Goal: Information Seeking & Learning: Check status

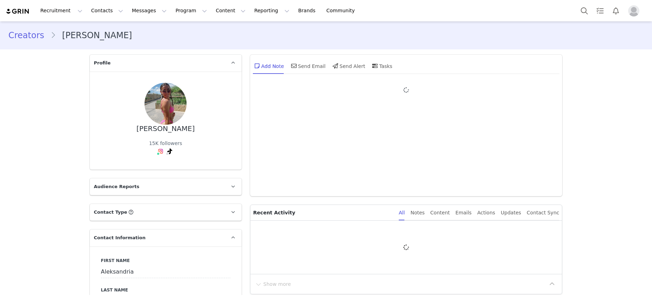
type input "+1 ([GEOGRAPHIC_DATA])"
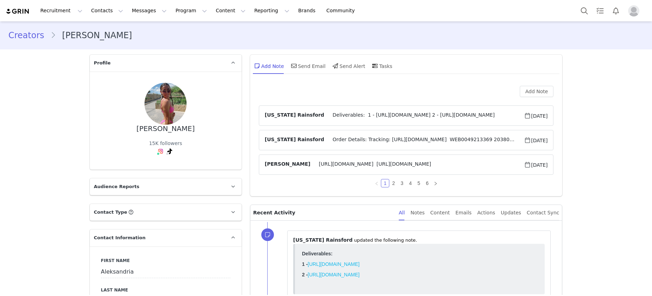
click at [406, 114] on span "Deliverables: 1 - [URL][DOMAIN_NAME] 2 - [URL][DOMAIN_NAME]" at bounding box center [424, 116] width 200 height 8
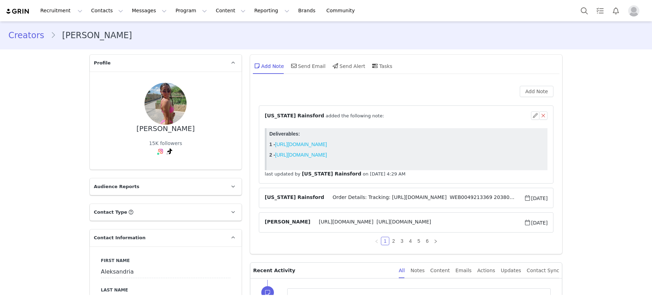
click at [406, 116] on div "⁨ [US_STATE][PERSON_NAME] ⁩ added the following note:" at bounding box center [398, 115] width 266 height 7
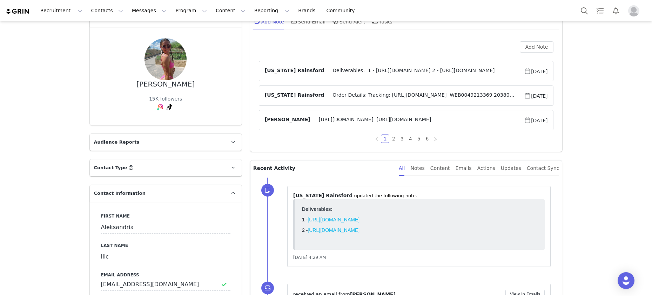
scroll to position [62, 0]
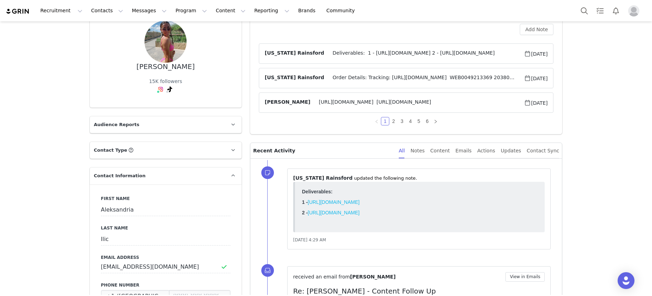
click at [401, 80] on span "Order Details: Tracking: [URL][DOMAIN_NAME] WEB0049213369 20380610-07 MOOLOO Mo…" at bounding box center [424, 78] width 200 height 8
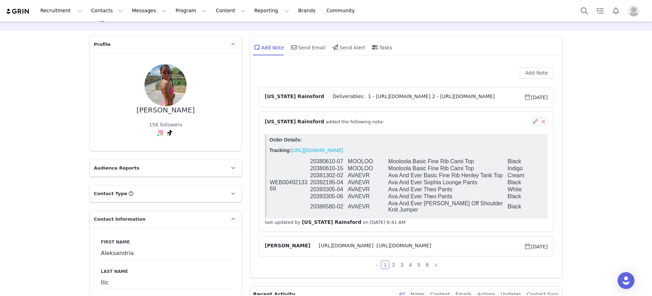
scroll to position [16, 0]
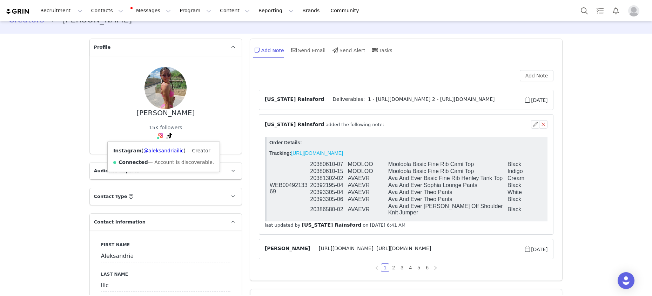
click at [154, 156] on div "Instagram ( @aleksandriailic ) — Creator Connected — Account is discoverable." at bounding box center [164, 157] width 112 height 30
click at [154, 152] on link "@aleksandriailic" at bounding box center [163, 151] width 40 height 6
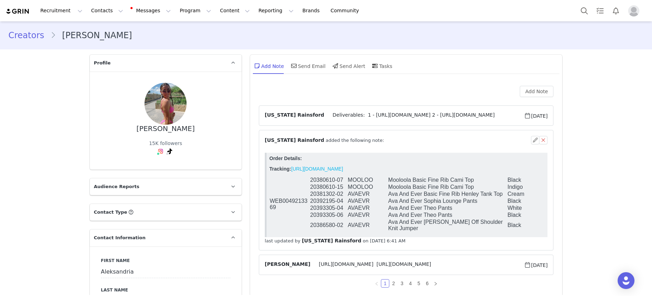
click at [574, 5] on div "Recruitment Recruitment Creator Search Curated Lists Landing Pages Web Extensio…" at bounding box center [326, 10] width 652 height 21
click at [579, 12] on button "Search" at bounding box center [583, 11] width 15 height 16
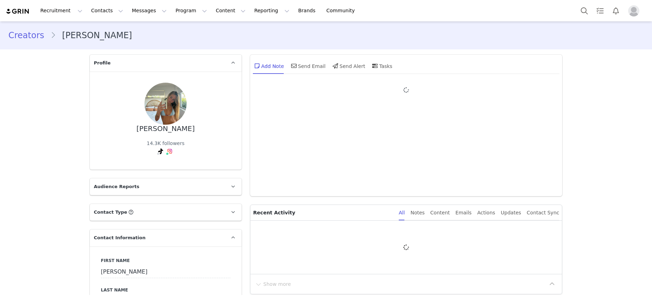
type input "+1 ([GEOGRAPHIC_DATA])"
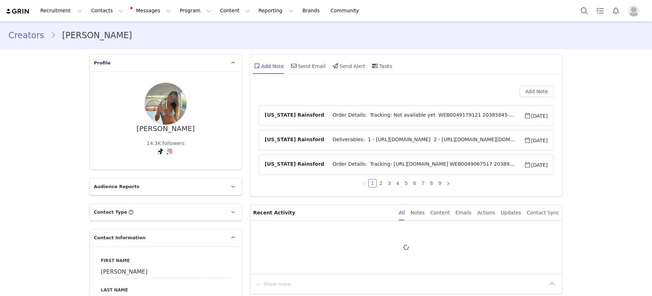
scroll to position [163, 0]
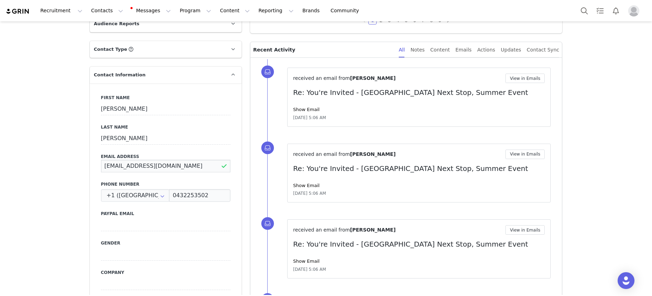
click at [142, 167] on input "Elkefisher.22@outlook.com" at bounding box center [165, 166] width 129 height 13
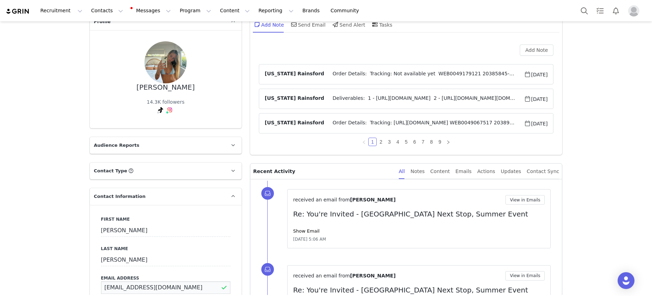
scroll to position [0, 0]
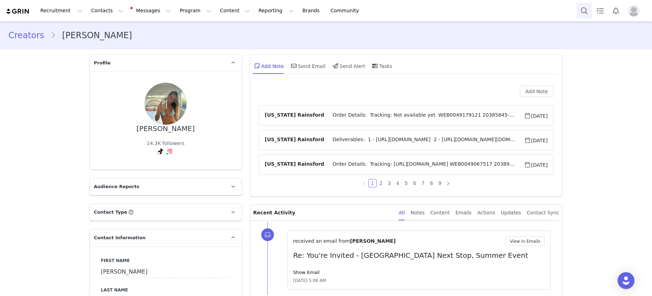
click at [584, 11] on button "Search" at bounding box center [583, 11] width 15 height 16
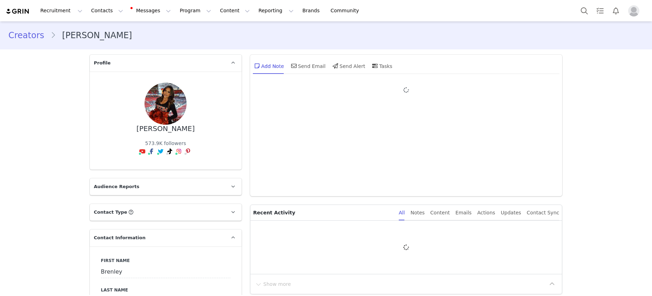
type input "+1 ([GEOGRAPHIC_DATA])"
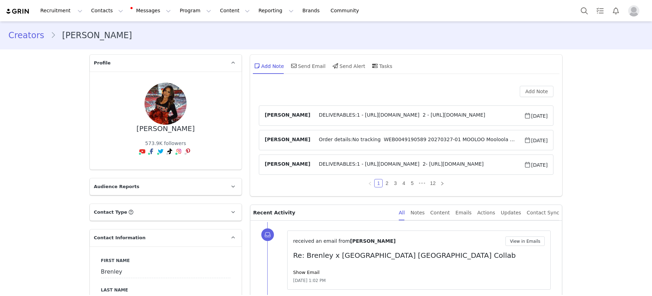
scroll to position [133, 0]
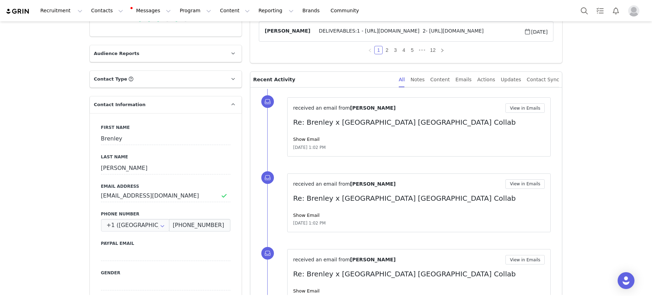
click at [310, 135] on div "received an email from Brenley Herrera View in Emails Re: Brenley x City Beach …" at bounding box center [419, 126] width 252 height 47
click at [310, 137] on link "Show Email" at bounding box center [306, 139] width 26 height 5
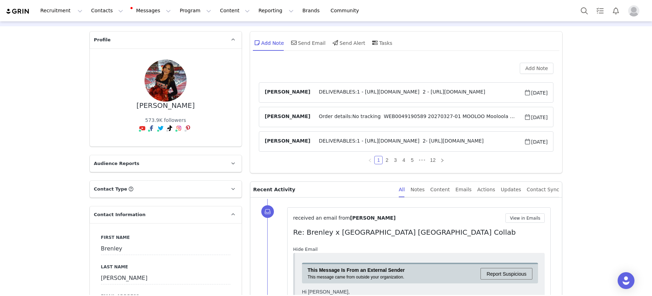
scroll to position [15, 0]
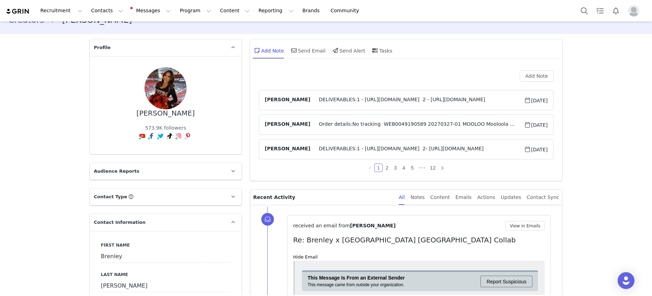
click at [392, 122] on span "Order details:No tracking WEB0049190589 20270327-01 MOOLOO Mooloola Lucky 8 Bal…" at bounding box center [417, 125] width 214 height 8
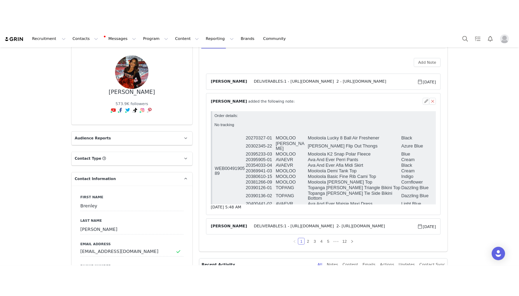
scroll to position [53, 0]
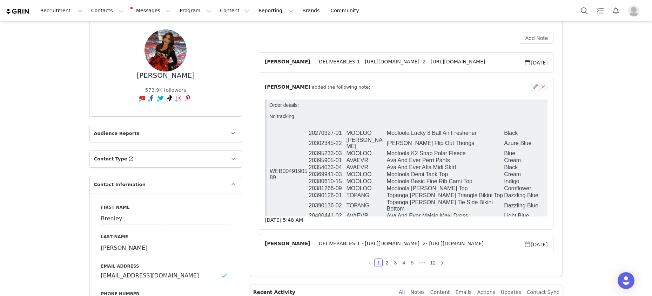
click at [337, 171] on td "20369941-03" at bounding box center [327, 174] width 38 height 7
copy tr "20369941-03"
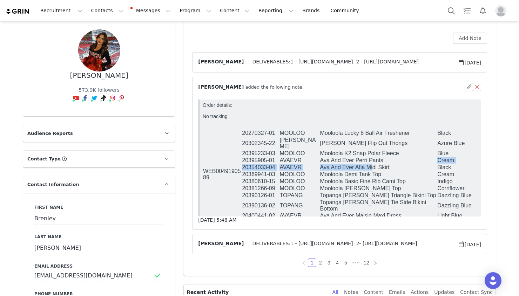
drag, startPoint x: 385, startPoint y: 154, endPoint x: 373, endPoint y: 164, distance: 15.2
click at [373, 164] on tbody "WEB0049190589 20270327-01 MOOLOO Mooloola Lucky 8 Ball Air Freshener Black ASS …" at bounding box center [358, 175] width 311 height 90
click at [373, 164] on td "Ava And Ever Afia Midi Skirt" at bounding box center [378, 167] width 117 height 7
click at [322, 263] on link "2" at bounding box center [321, 263] width 8 height 8
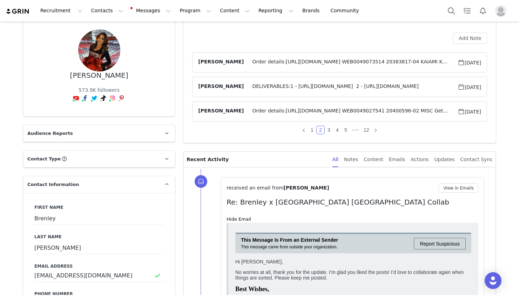
click at [333, 93] on article "Hannah Salmon DELIVERABLES:1 - https://www.tiktok.com/@brenleyherrera/video/751…" at bounding box center [339, 87] width 295 height 20
click at [340, 72] on article "Hannah Salmon Order details:https://app.shippit.com/tracking/PPNXZOgakIc7L WEB0…" at bounding box center [339, 62] width 295 height 20
click at [345, 62] on span "Order details:https://app.shippit.com/tracking/PPNXZOgakIc7L WEB0049073514 2038…" at bounding box center [351, 62] width 214 height 8
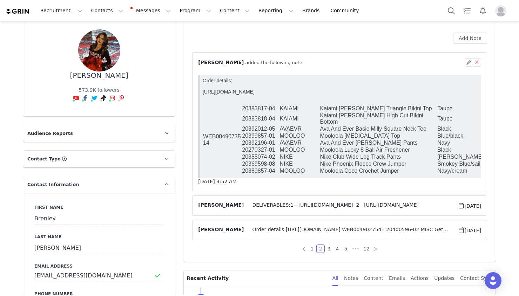
scroll to position [0, 0]
drag, startPoint x: 387, startPoint y: 139, endPoint x: 356, endPoint y: 137, distance: 31.3
click at [356, 140] on td "Ava And Ever Riley Pants" at bounding box center [378, 143] width 117 height 7
copy td "Riley Pants"
